Goal: Task Accomplishment & Management: Complete application form

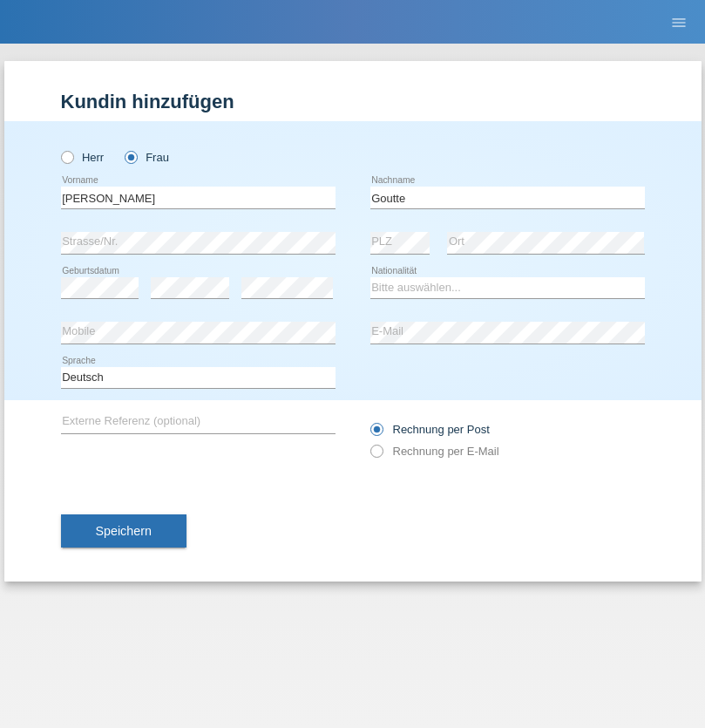
type input "Goutte"
select select "CH"
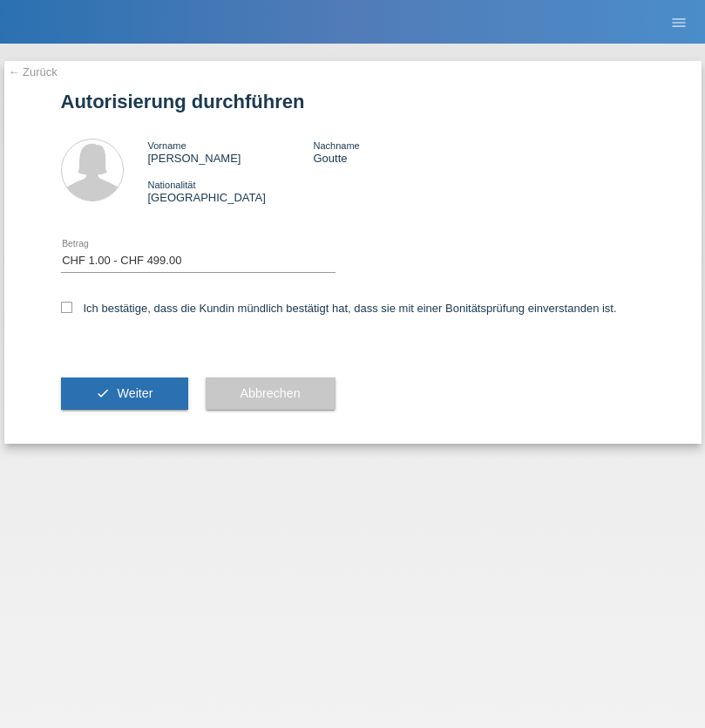
select select "1"
checkbox input "true"
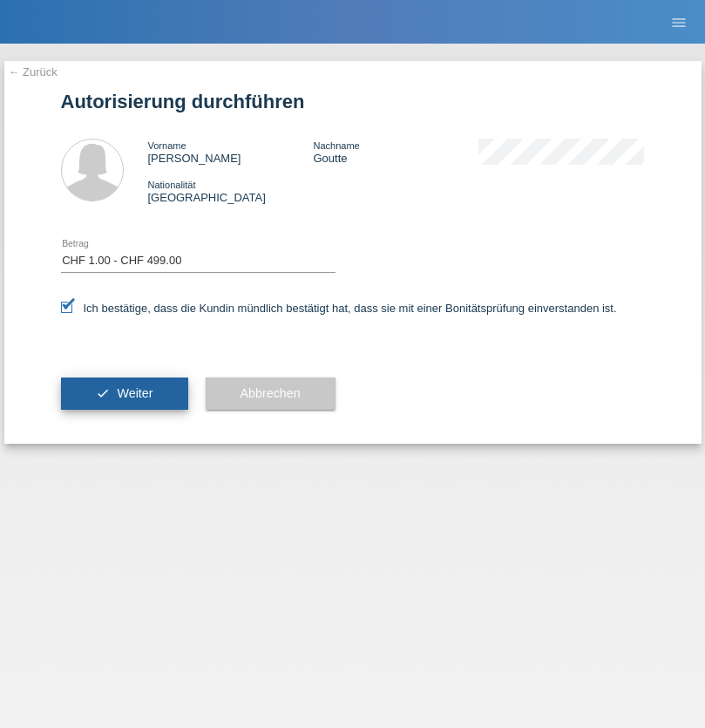
click at [124, 393] on span "Weiter" at bounding box center [135, 393] width 36 height 14
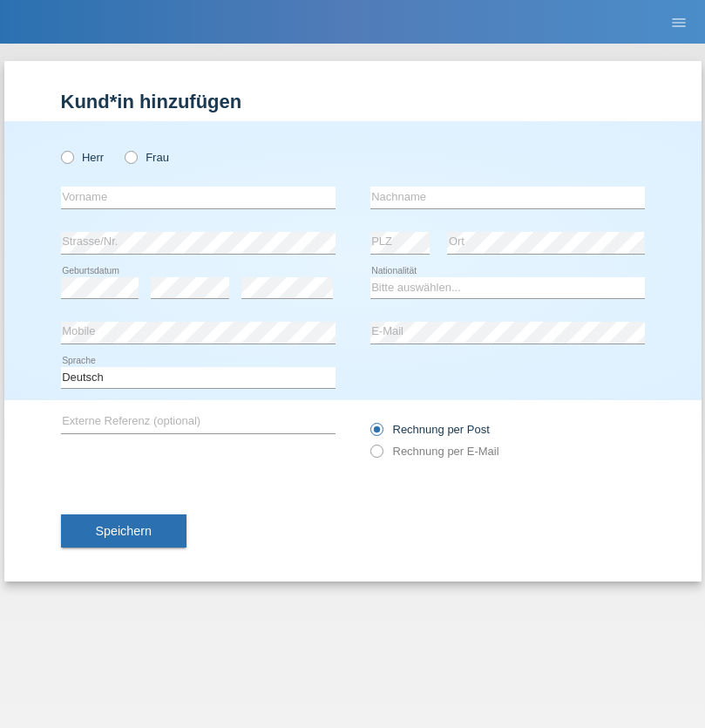
radio input "true"
click at [198, 197] on input "text" at bounding box center [198, 198] width 275 height 22
type input "Stefan"
click at [507, 197] on input "text" at bounding box center [507, 198] width 275 height 22
type input "Frei"
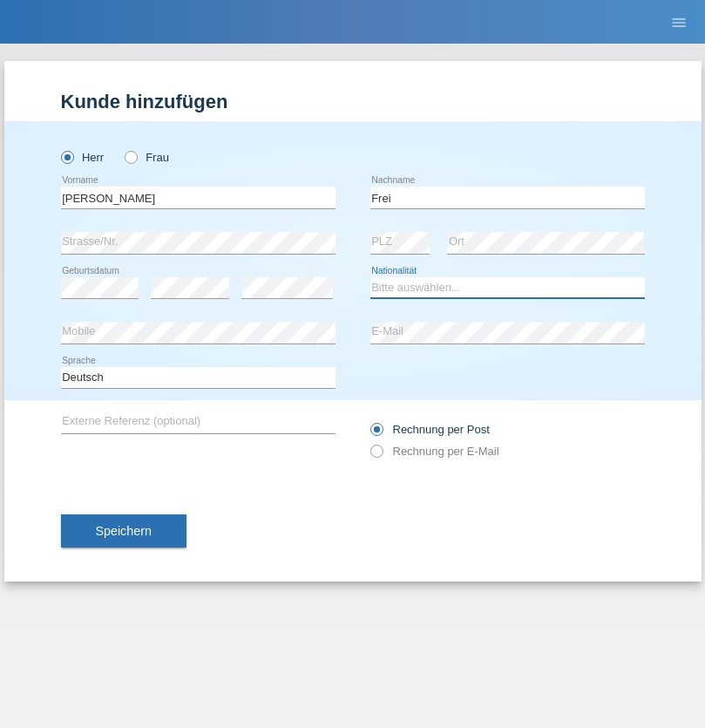
select select "CH"
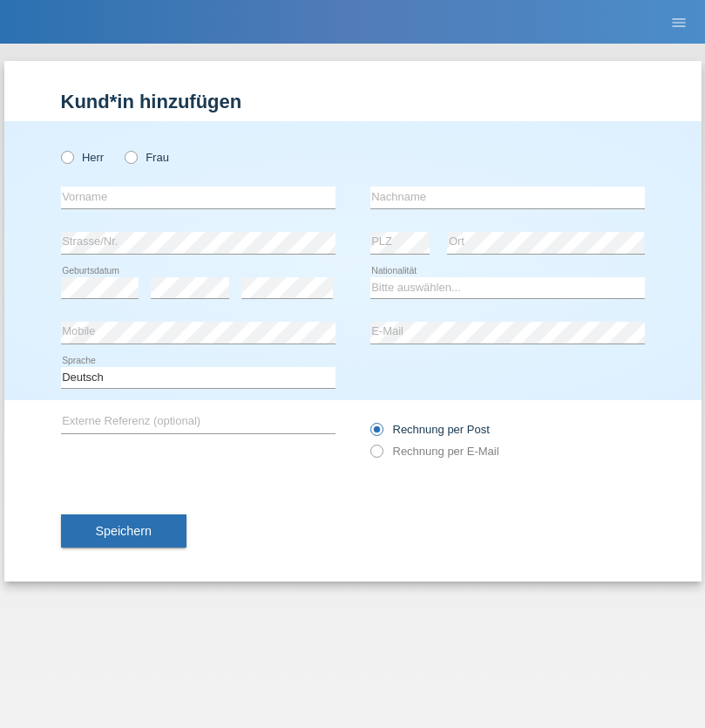
radio input "true"
click at [198, 197] on input "text" at bounding box center [198, 198] width 275 height 22
type input "agnertina"
click at [507, 197] on input "text" at bounding box center [507, 198] width 275 height 22
type input "noshaj"
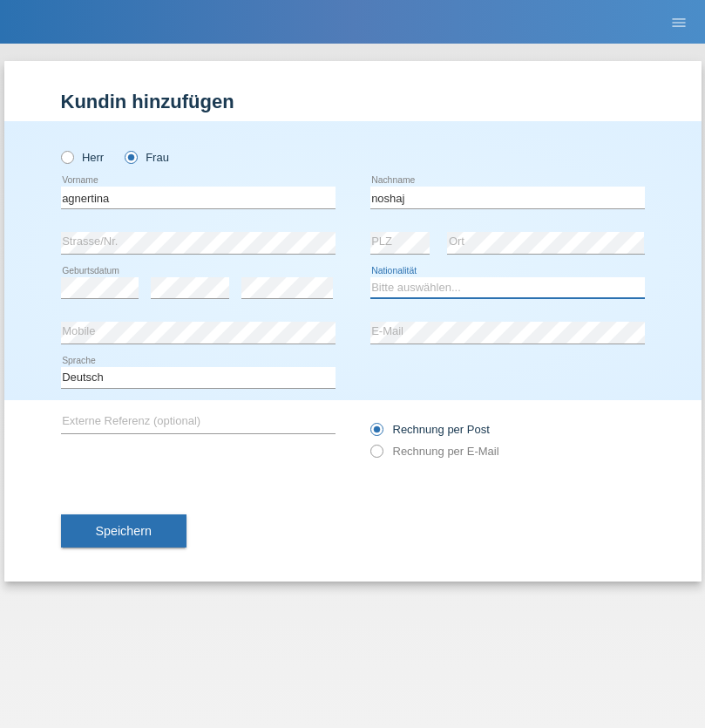
select select "NL"
select select "C"
select select "01"
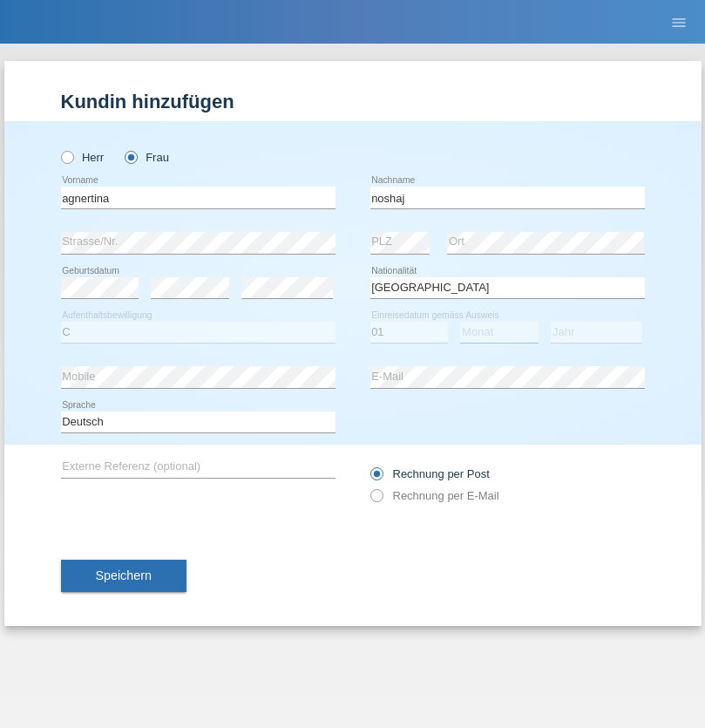
select select "08"
select select "2021"
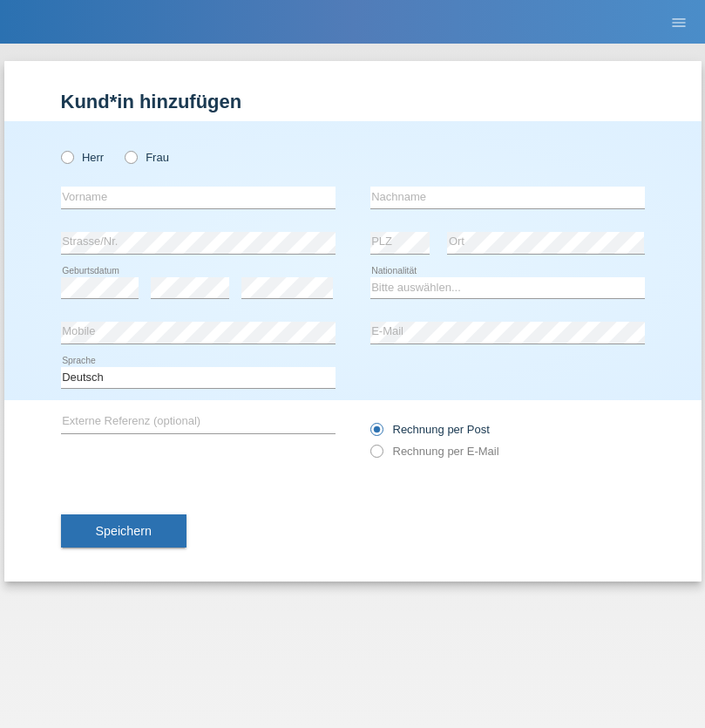
radio input "true"
click at [198, 197] on input "text" at bounding box center [198, 198] width 275 height 22
type input "bajram"
click at [507, 197] on input "text" at bounding box center [507, 198] width 275 height 22
type input "malluta"
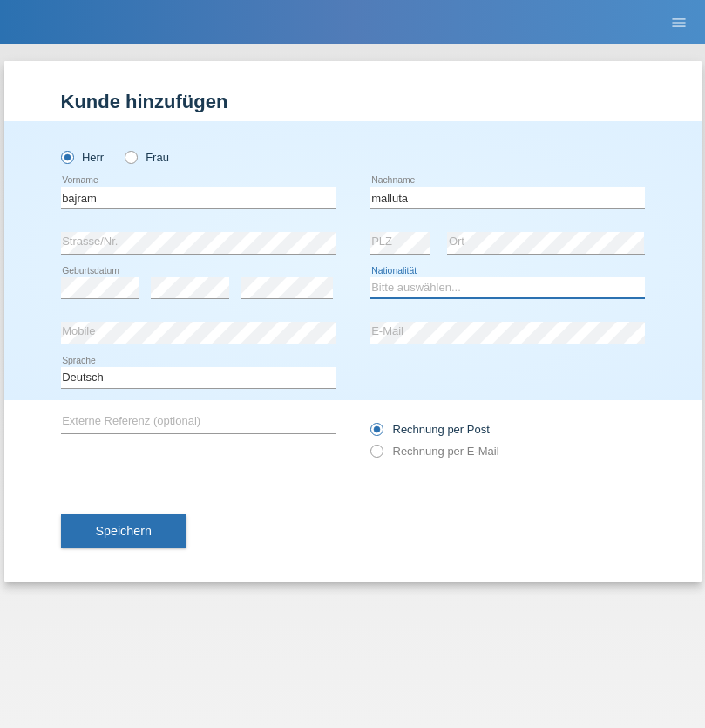
select select "CH"
radio input "true"
click at [198, 197] on input "text" at bounding box center [198, 198] width 275 height 22
type input "firat"
click at [507, 197] on input "text" at bounding box center [507, 198] width 275 height 22
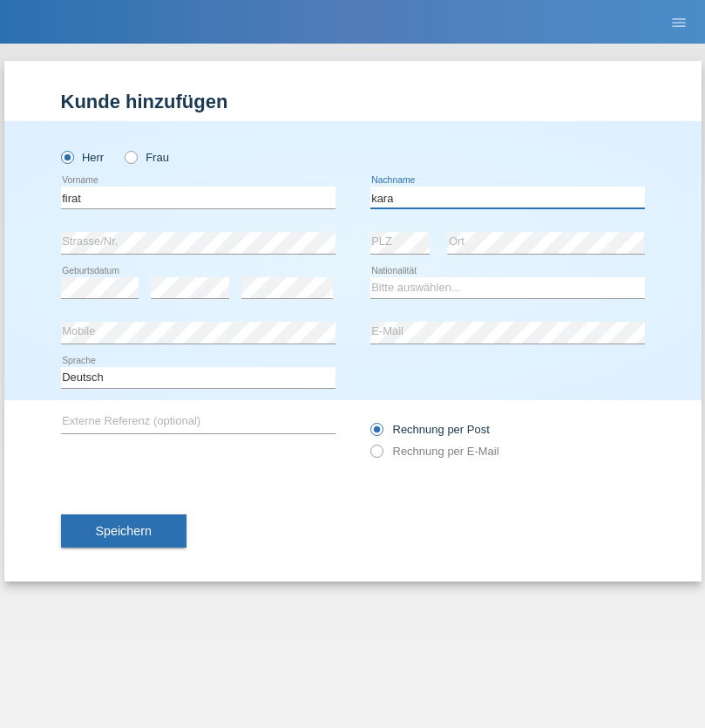
type input "kara"
select select "CH"
radio input "true"
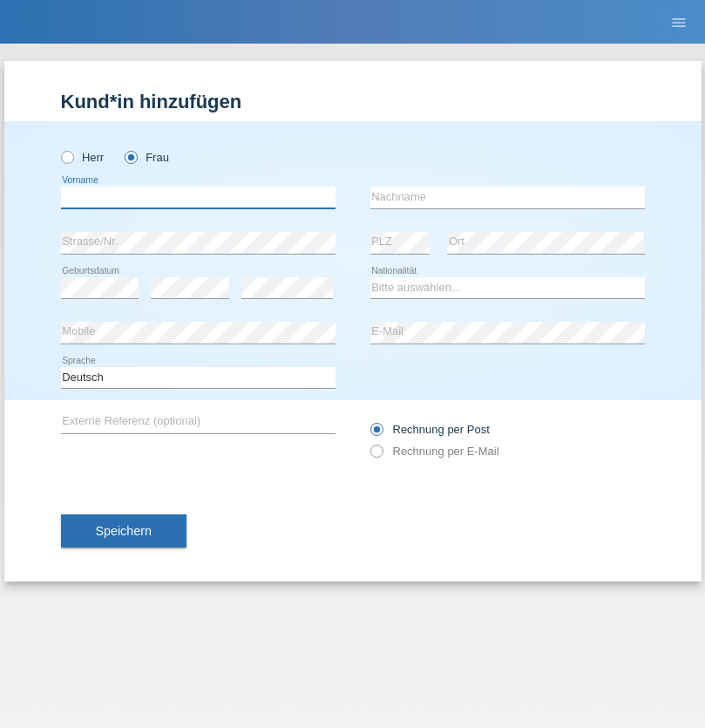
click at [198, 197] on input "text" at bounding box center [198, 198] width 275 height 22
type input "Dagmar"
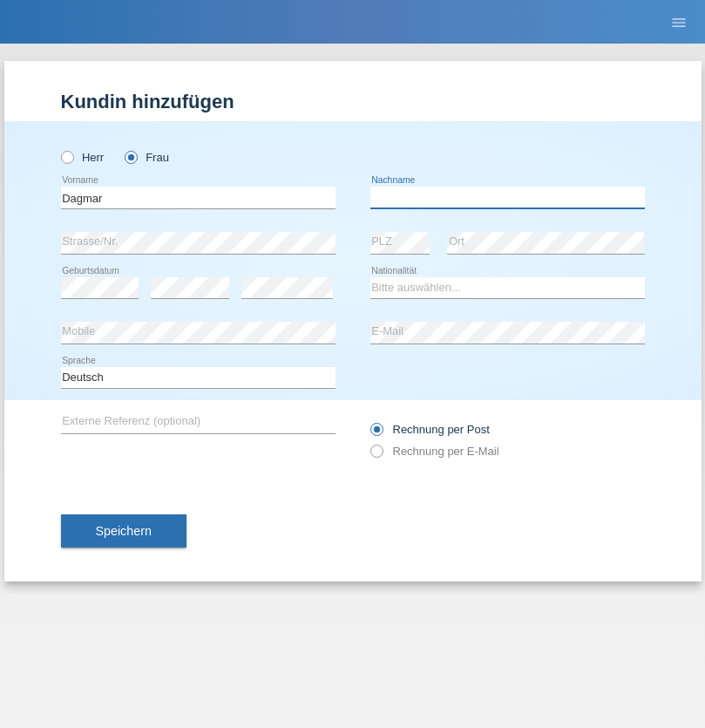
click at [507, 197] on input "text" at bounding box center [507, 198] width 275 height 22
type input "Reusser"
select select "CH"
radio input "true"
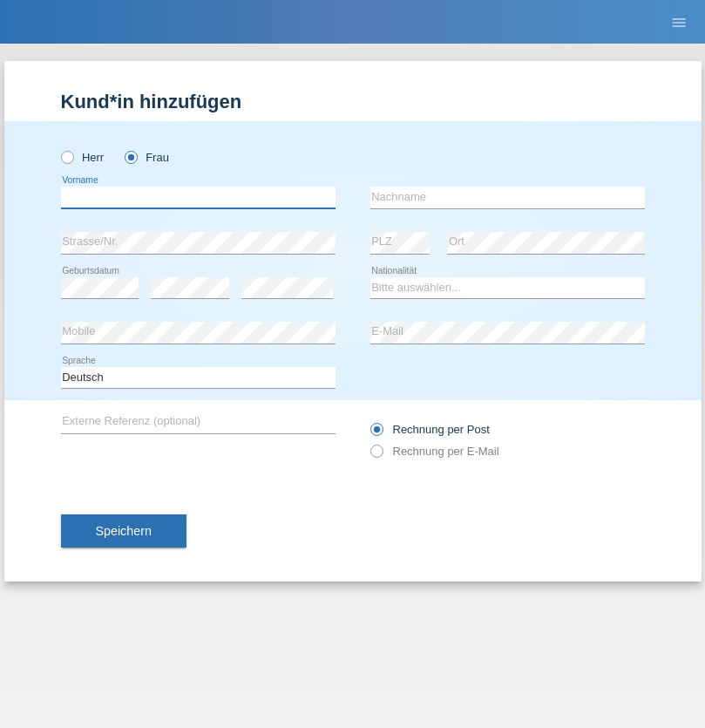
click at [198, 197] on input "text" at bounding box center [198, 198] width 275 height 22
type input "Dunja"
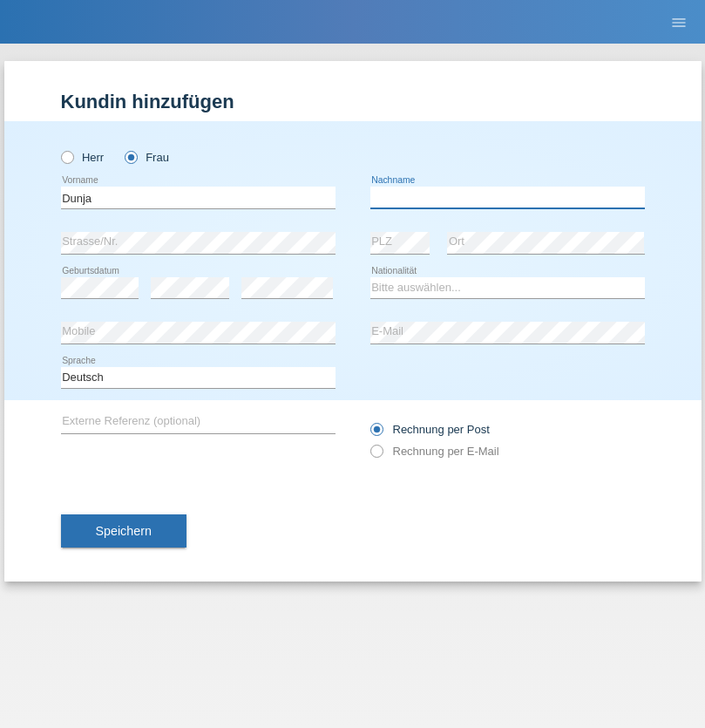
click at [507, 197] on input "text" at bounding box center [507, 198] width 275 height 22
type input "[PERSON_NAME]"
select select "HR"
select select "C"
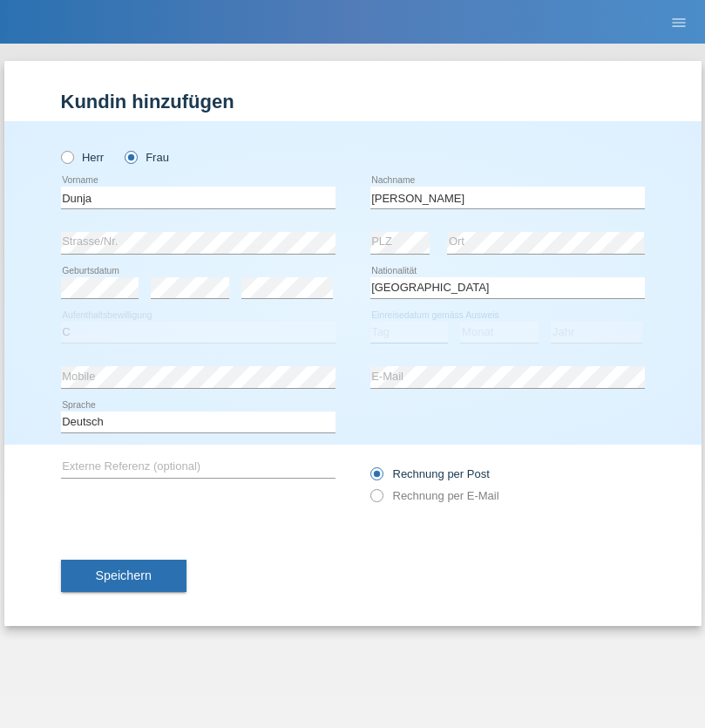
select select "03"
select select "09"
select select "2021"
